Goal: Find contact information: Find contact information

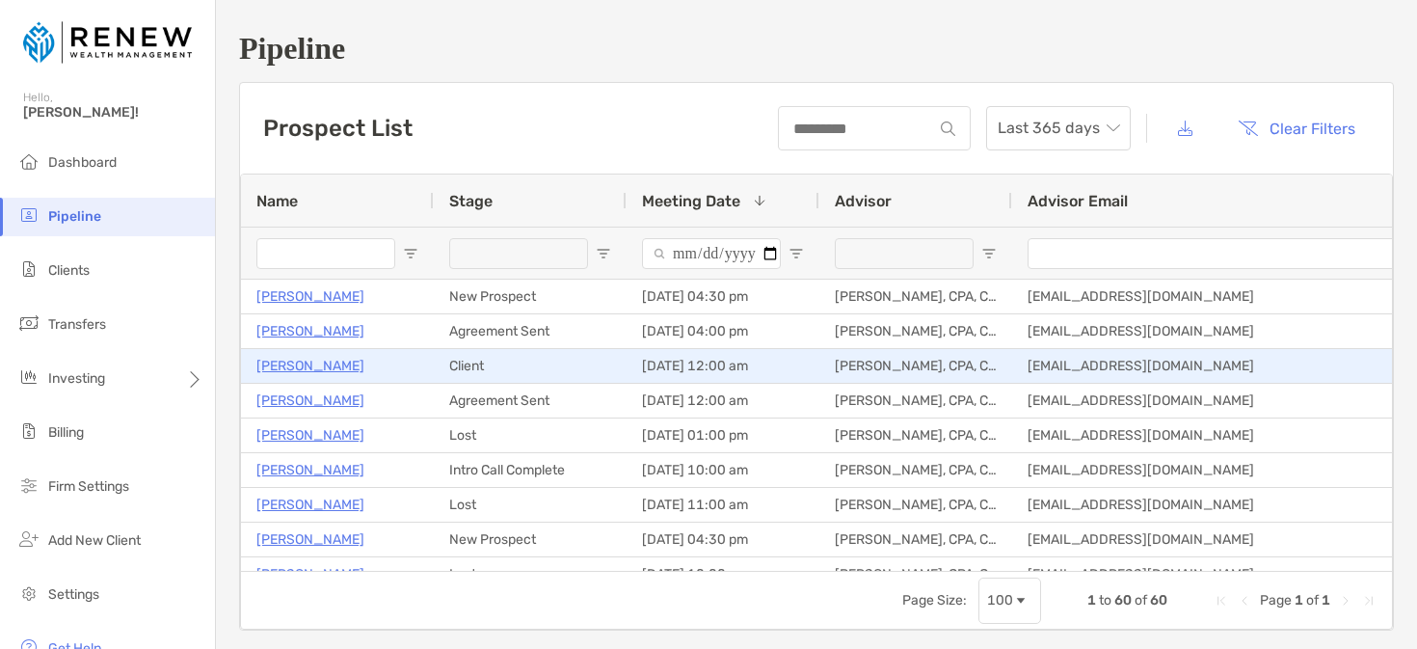
click at [341, 363] on p "James Mcpherson" at bounding box center [310, 366] width 108 height 24
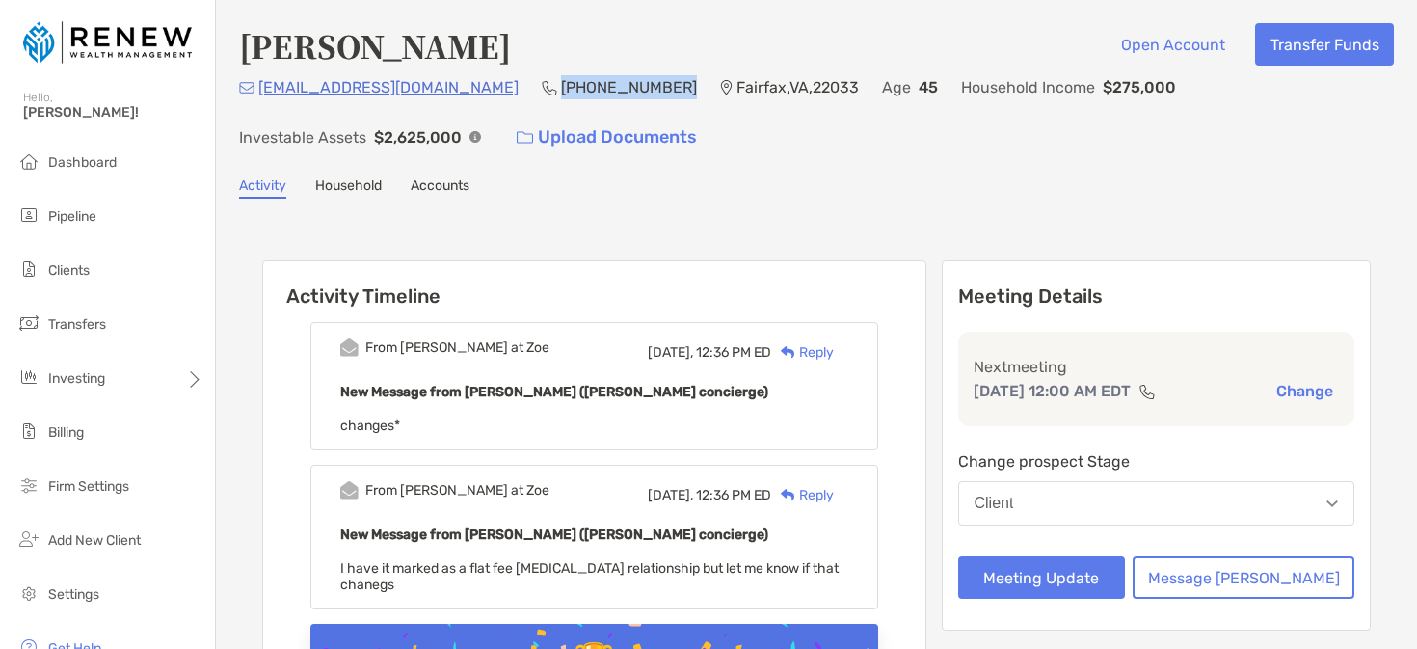
drag, startPoint x: 560, startPoint y: 90, endPoint x: 452, endPoint y: 89, distance: 108.0
click at [561, 89] on p "[PHONE_NUMBER]" at bounding box center [629, 87] width 136 height 24
copy p "[PHONE_NUMBER]"
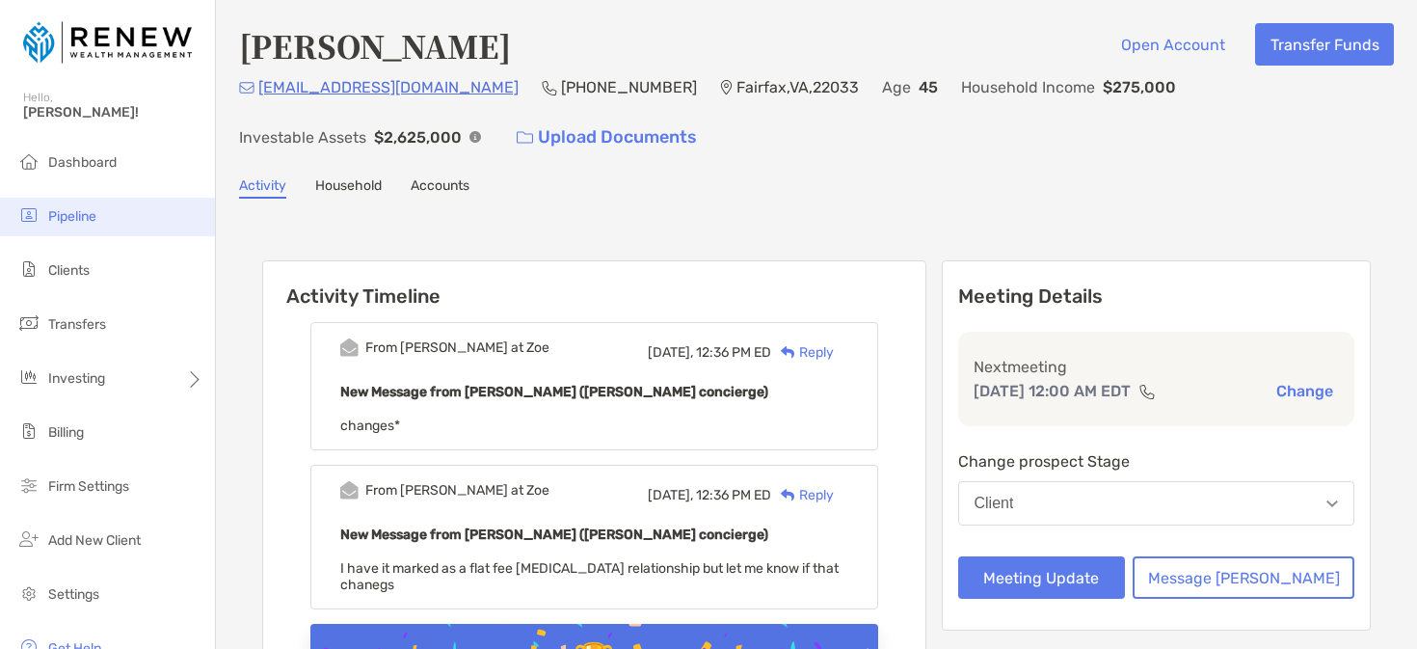
click at [138, 219] on li "Pipeline" at bounding box center [107, 217] width 215 height 39
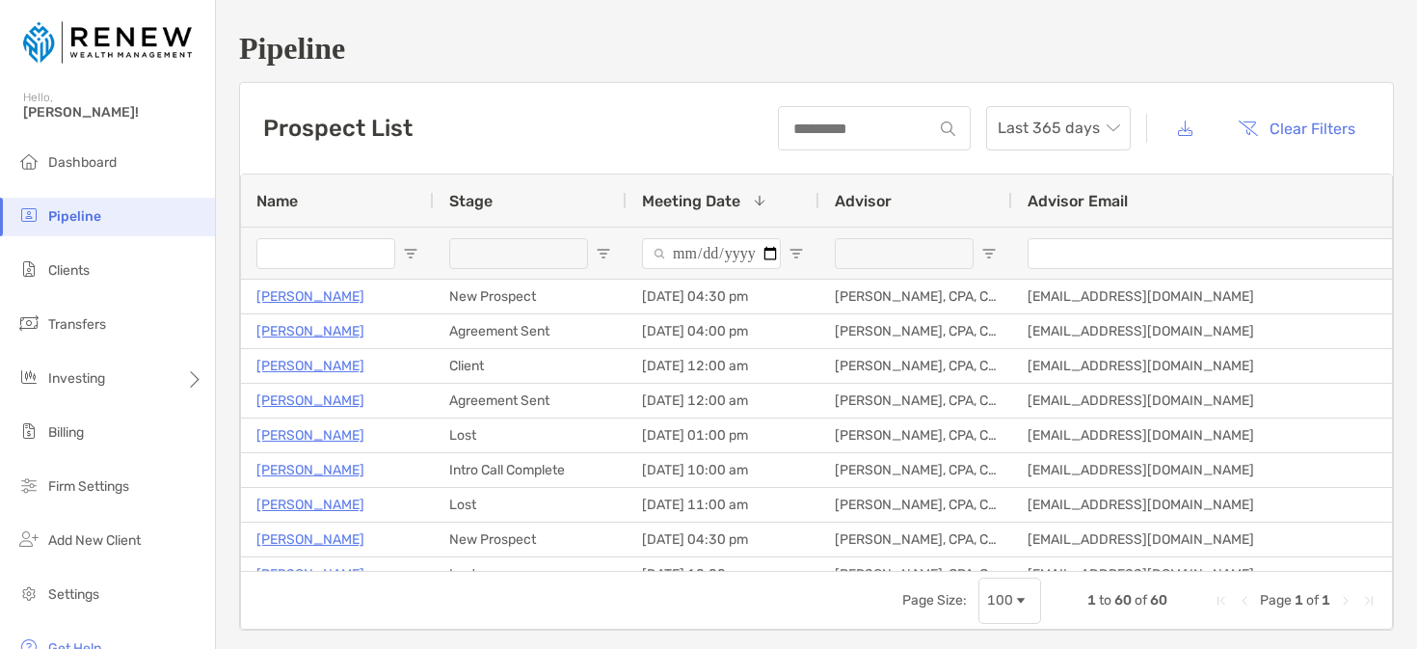
click at [602, 252] on span "Open Filter Menu" at bounding box center [603, 253] width 15 height 15
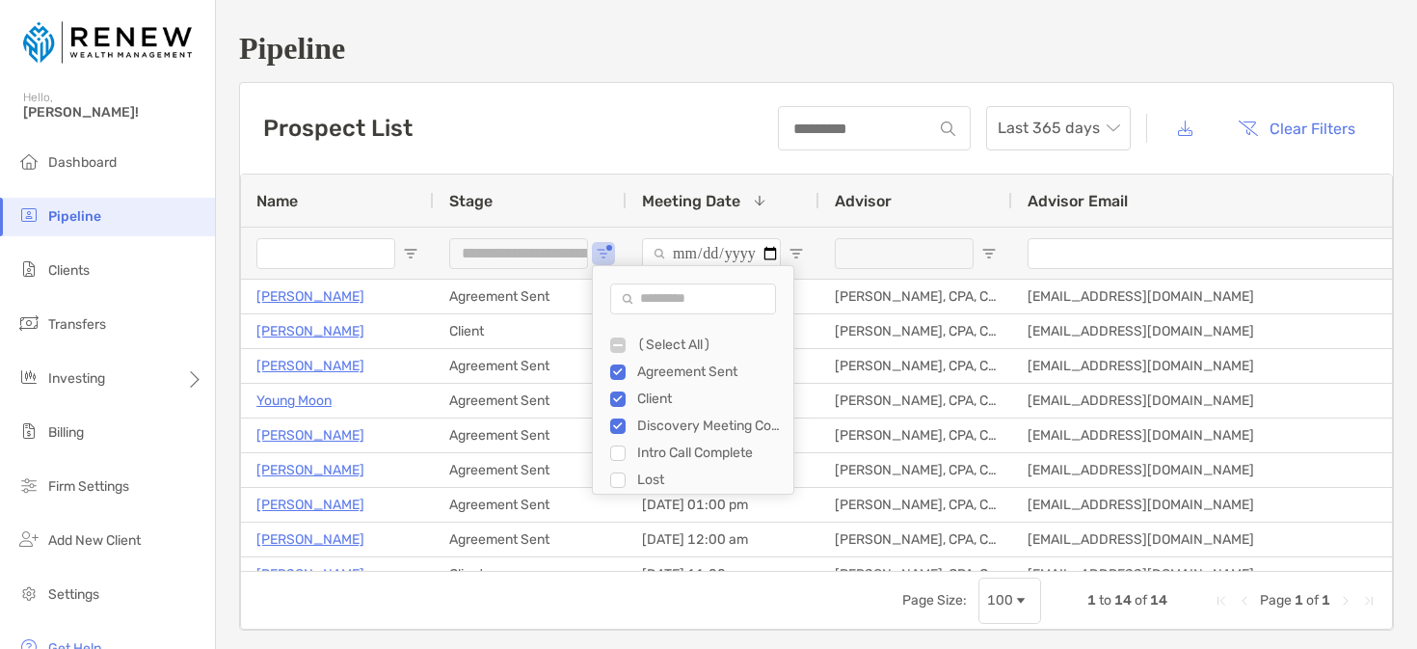
type input "**********"
click at [1206, 186] on div "Advisor Email" at bounding box center [1253, 200] width 451 height 52
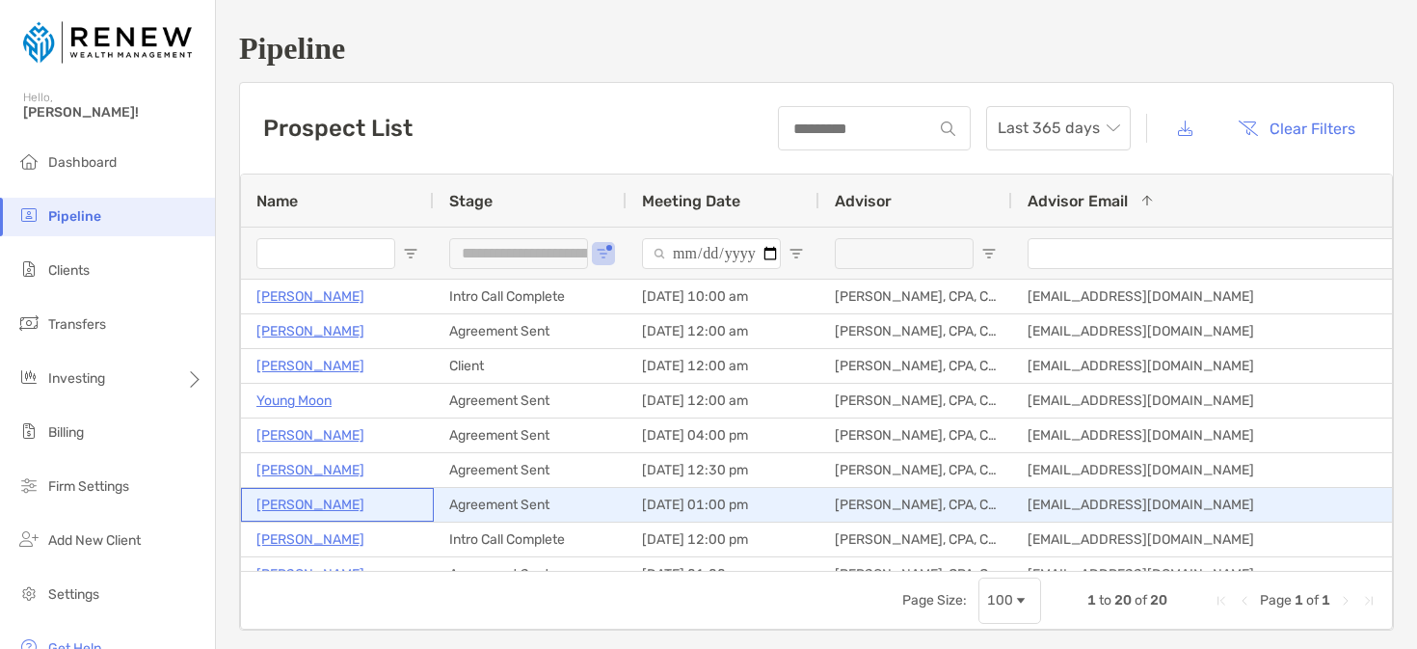
click at [305, 504] on p "[PERSON_NAME]" at bounding box center [310, 505] width 108 height 24
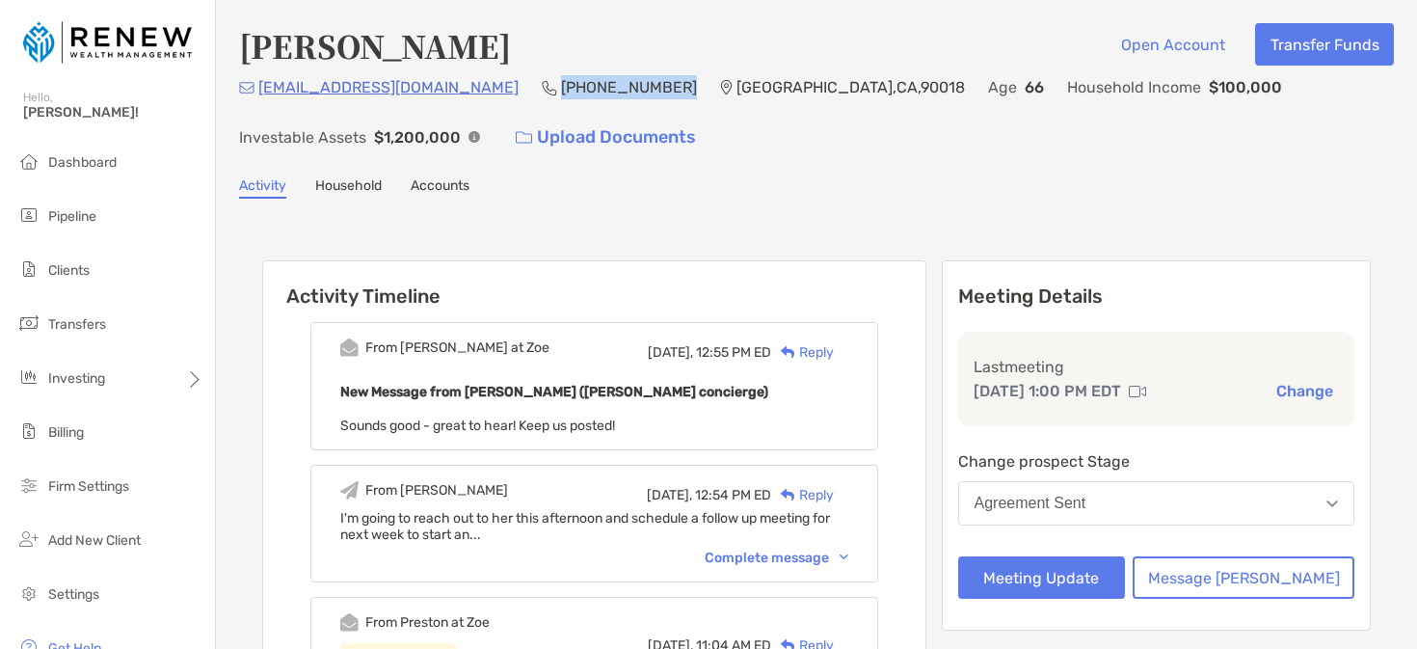
drag, startPoint x: 597, startPoint y: 86, endPoint x: 484, endPoint y: 86, distance: 112.8
click at [542, 86] on div "[PHONE_NUMBER]" at bounding box center [619, 87] width 155 height 24
copy p "(323) 810-8332"
